Goal: Task Accomplishment & Management: Use online tool/utility

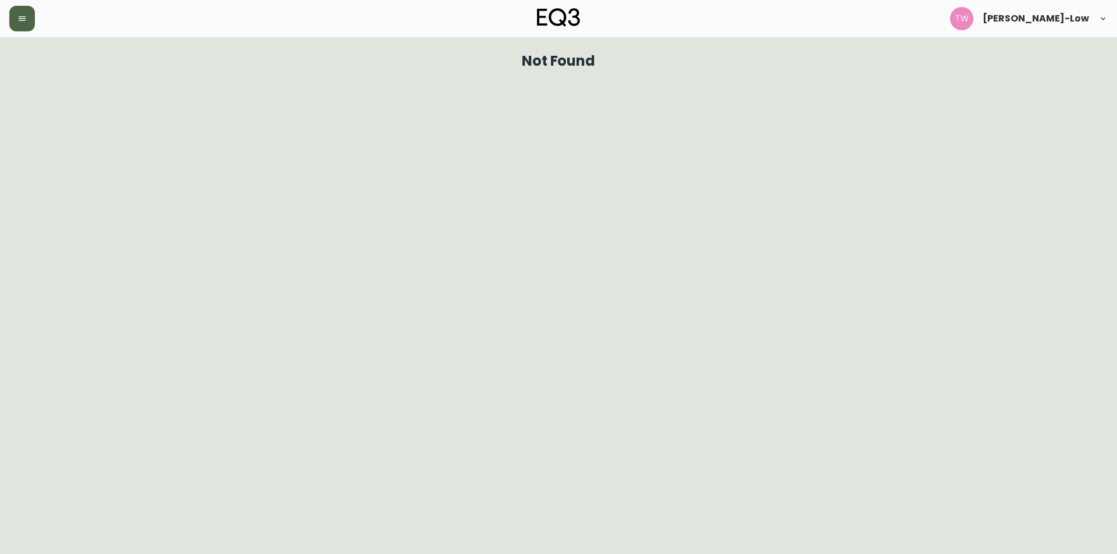
click at [24, 20] on icon "button" at bounding box center [22, 18] width 7 height 5
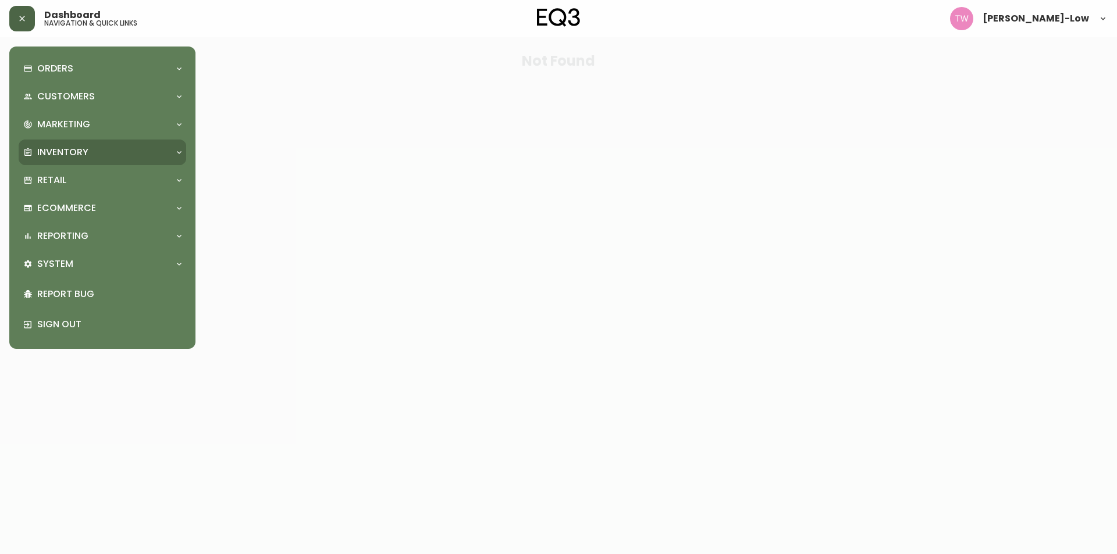
click at [95, 145] on div "Inventory" at bounding box center [103, 153] width 168 height 26
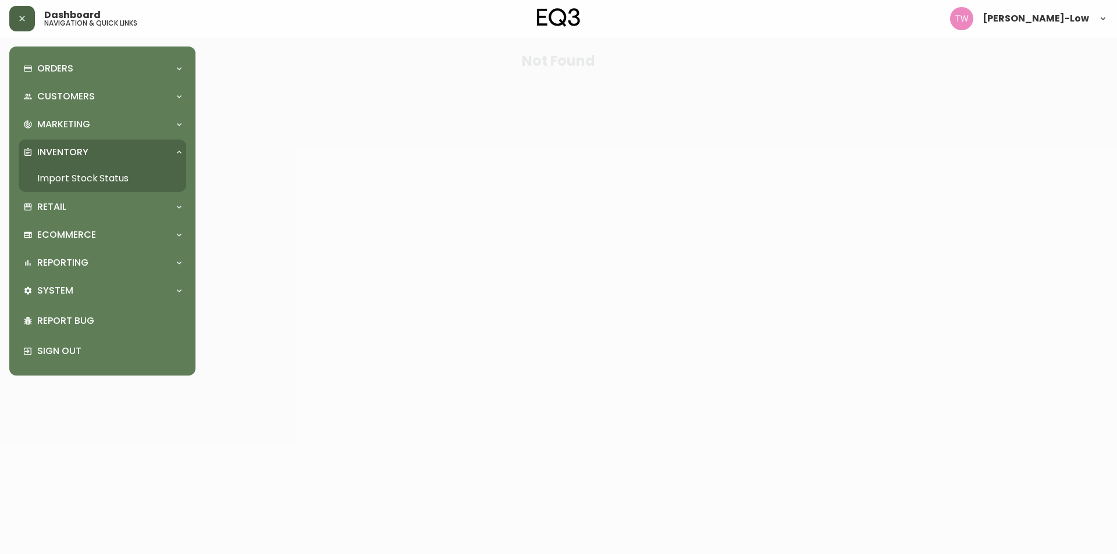
click at [97, 176] on link "Import Stock Status" at bounding box center [103, 178] width 168 height 27
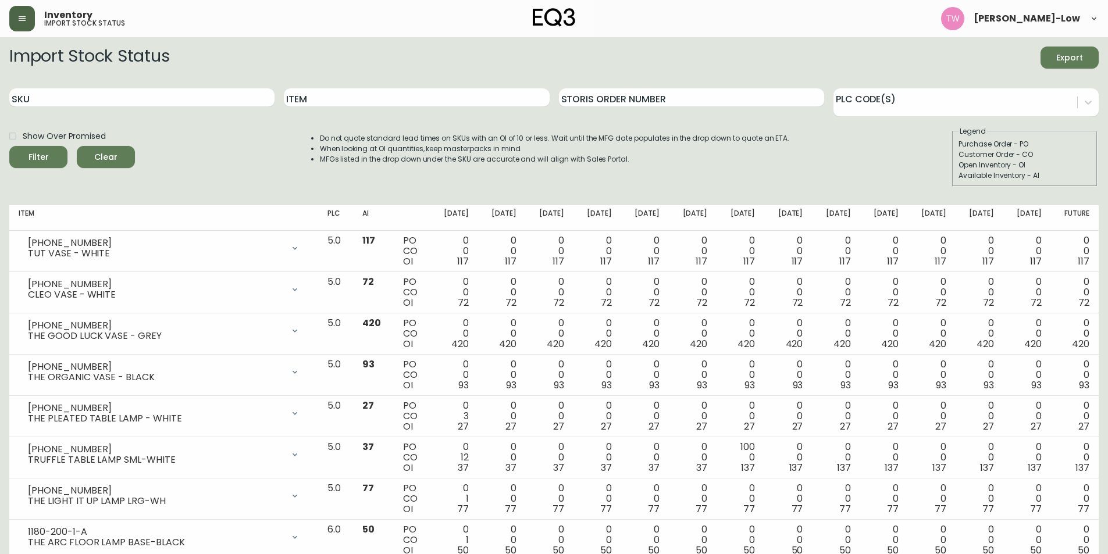
click at [105, 178] on div "Show Over Promised Filter Clear" at bounding box center [72, 156] width 126 height 60
